Goal: Transaction & Acquisition: Purchase product/service

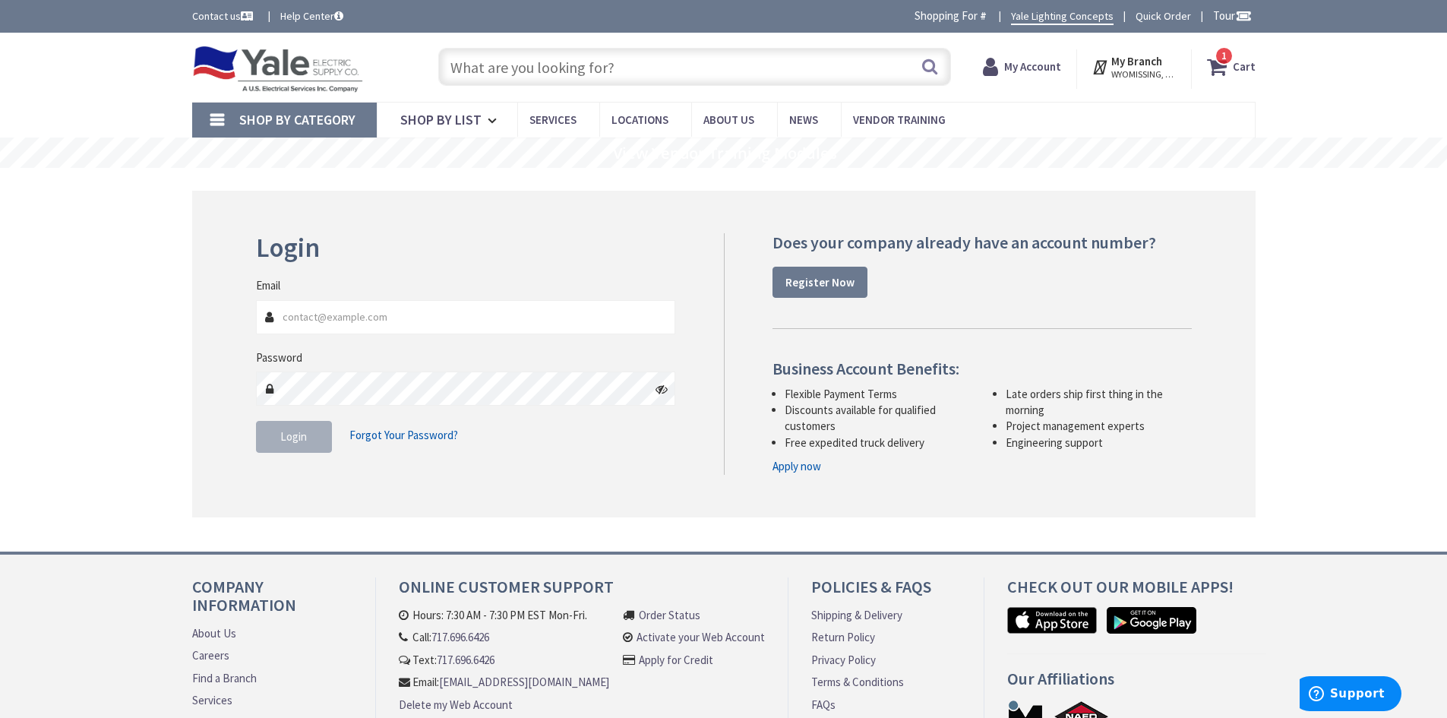
type input "FM [GEOGRAPHIC_DATA], [GEOGRAPHIC_DATA]"
type input "[EMAIL_ADDRESS][DOMAIN_NAME]"
click at [309, 439] on button "Login" at bounding box center [294, 437] width 76 height 32
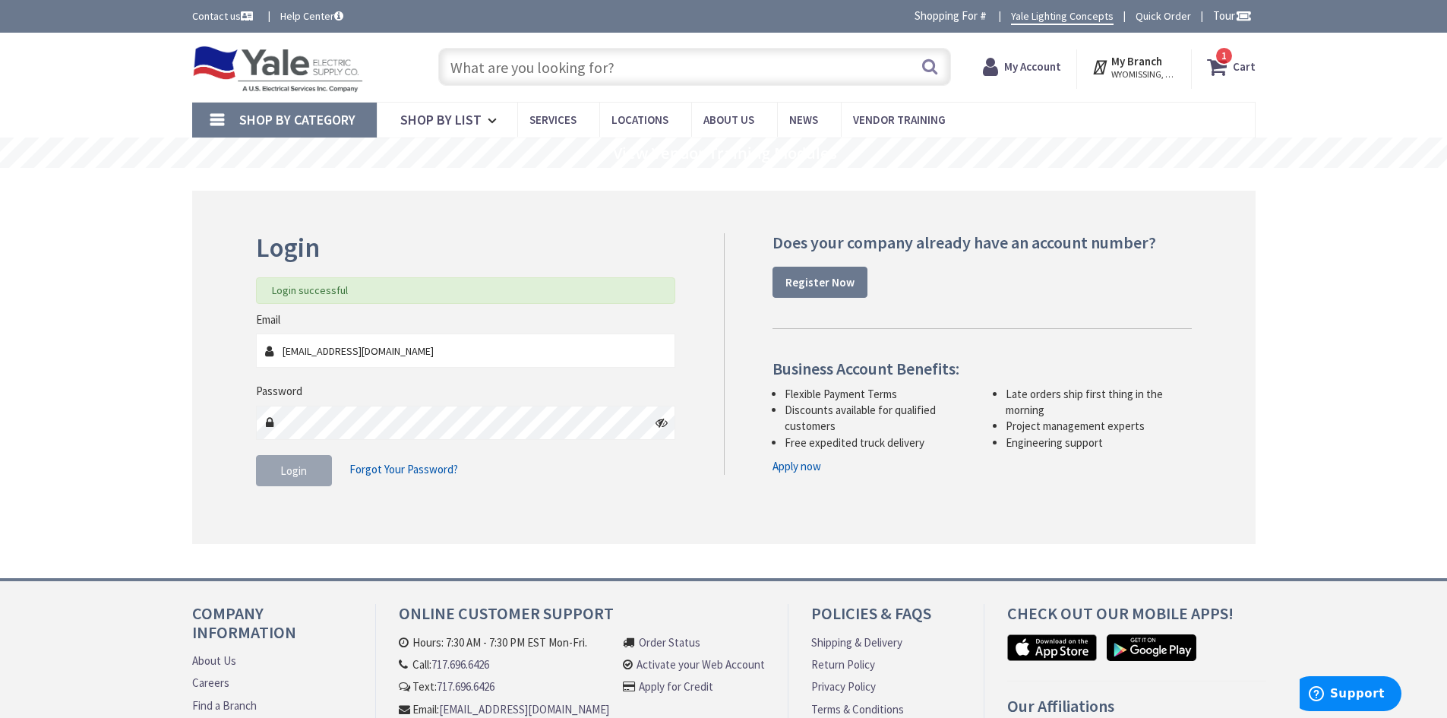
click at [523, 67] on input "text" at bounding box center [694, 67] width 513 height 38
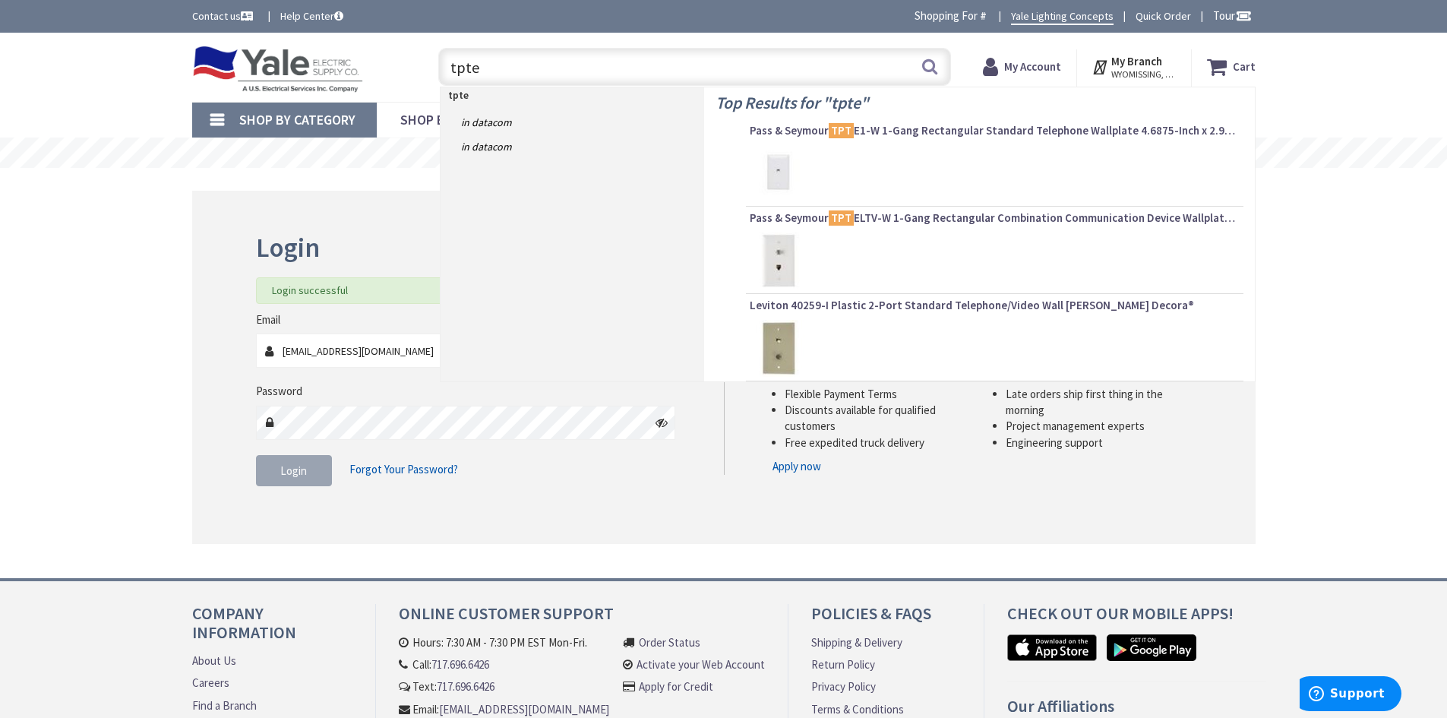
type input "tptel"
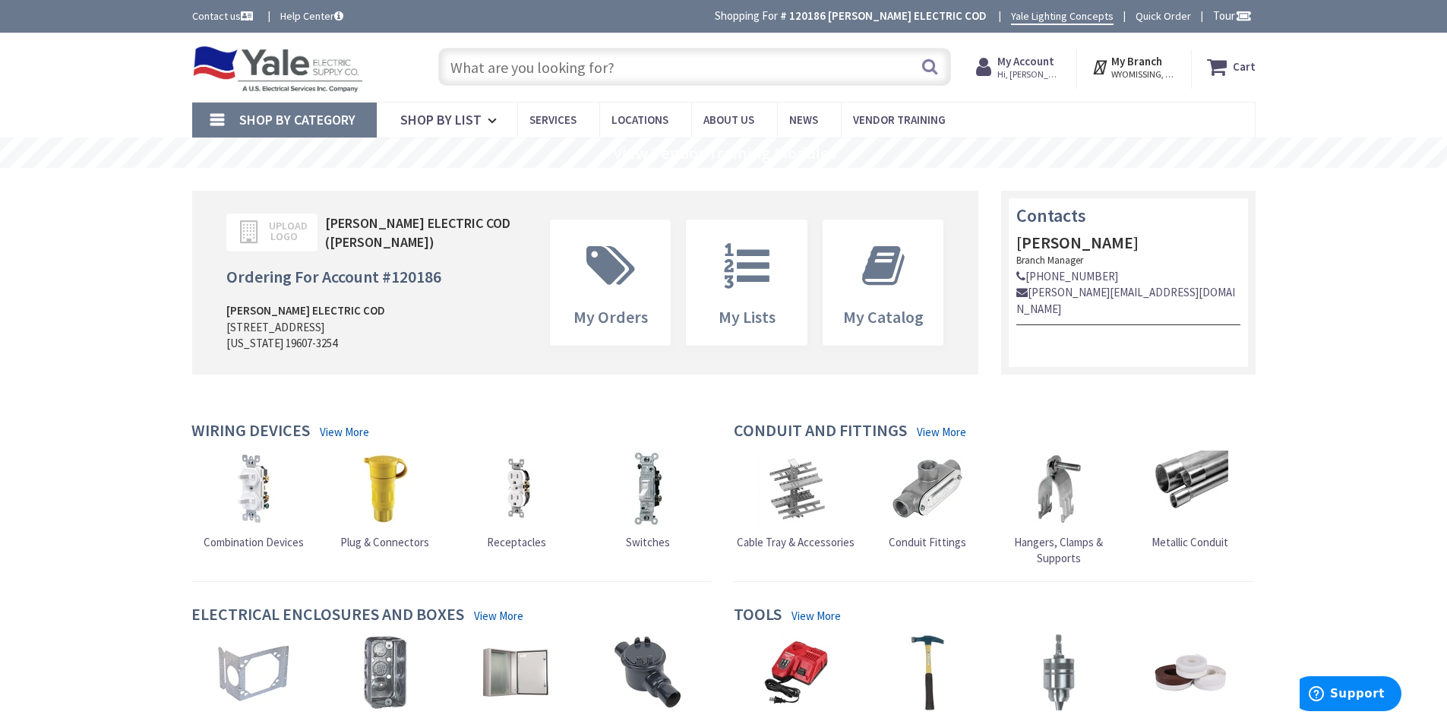
click at [523, 67] on input "text" at bounding box center [694, 67] width 513 height 38
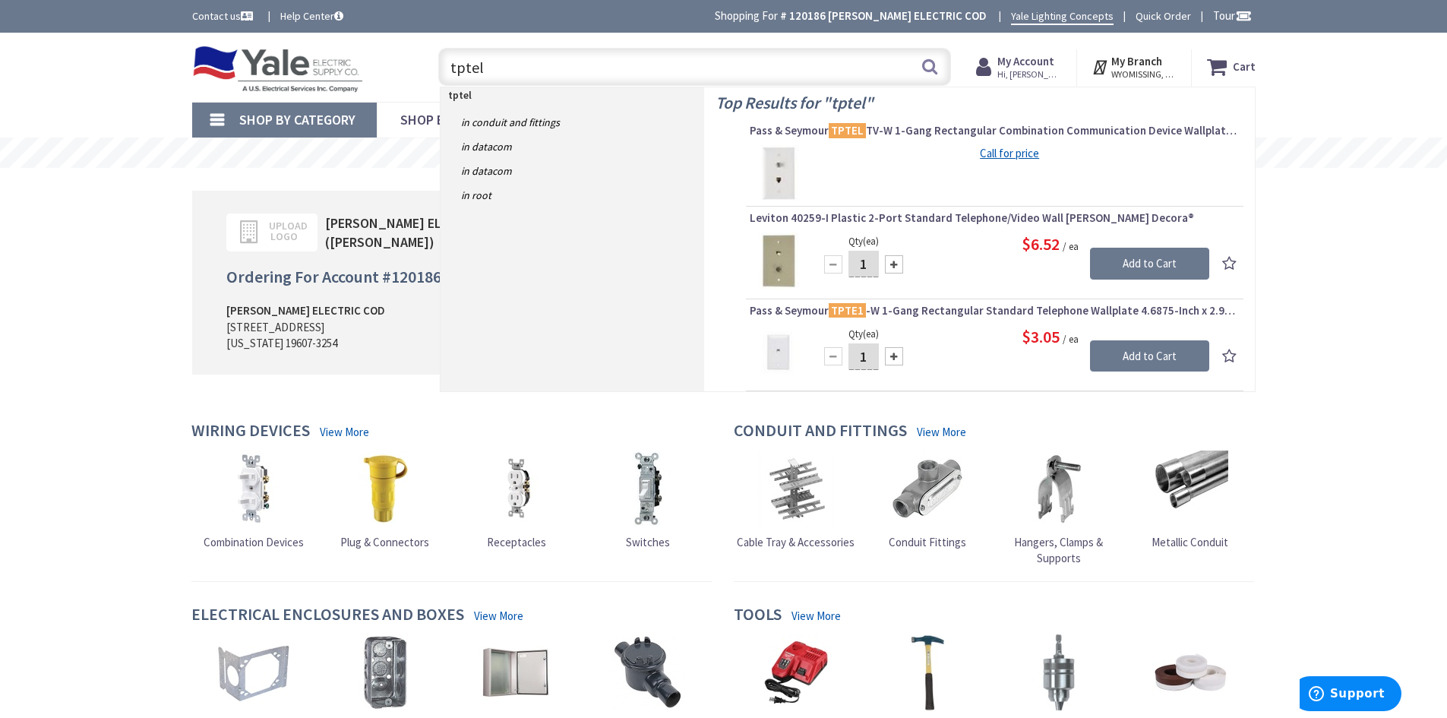
type input "tptel"
